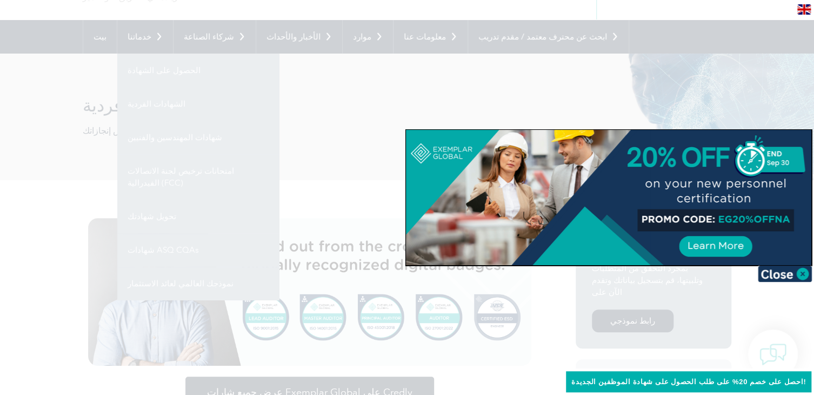
scroll to position [82, 0]
click at [804, 277] on img at bounding box center [785, 273] width 54 height 16
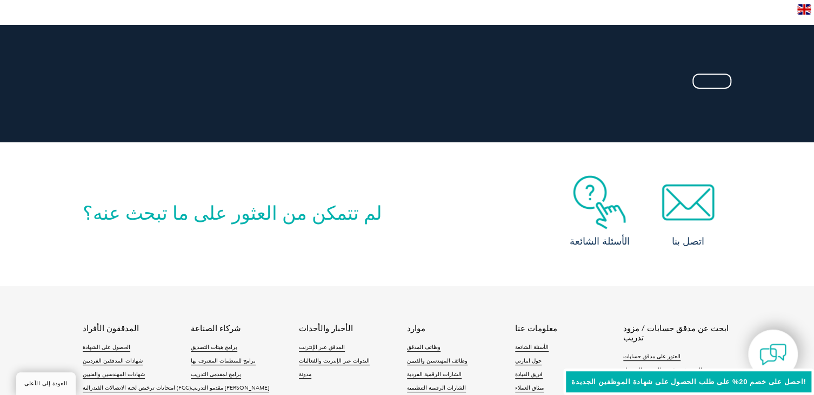
scroll to position [2141, 0]
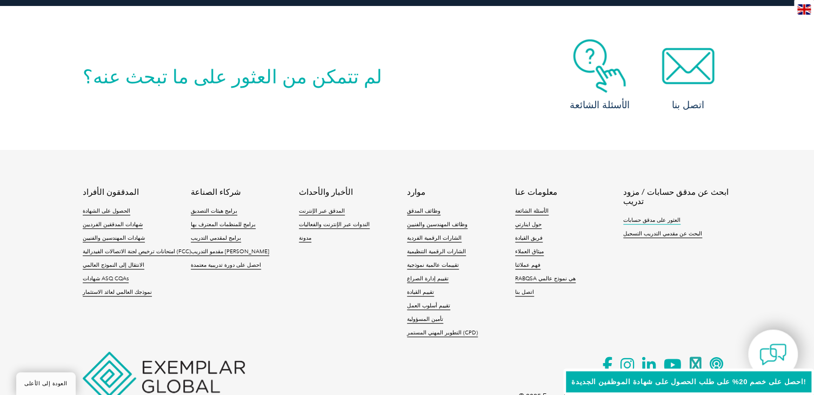
click at [640, 217] on font "العثور على مدقق حسابات" at bounding box center [651, 220] width 57 height 6
